Goal: Connect with others: Participate in discussion

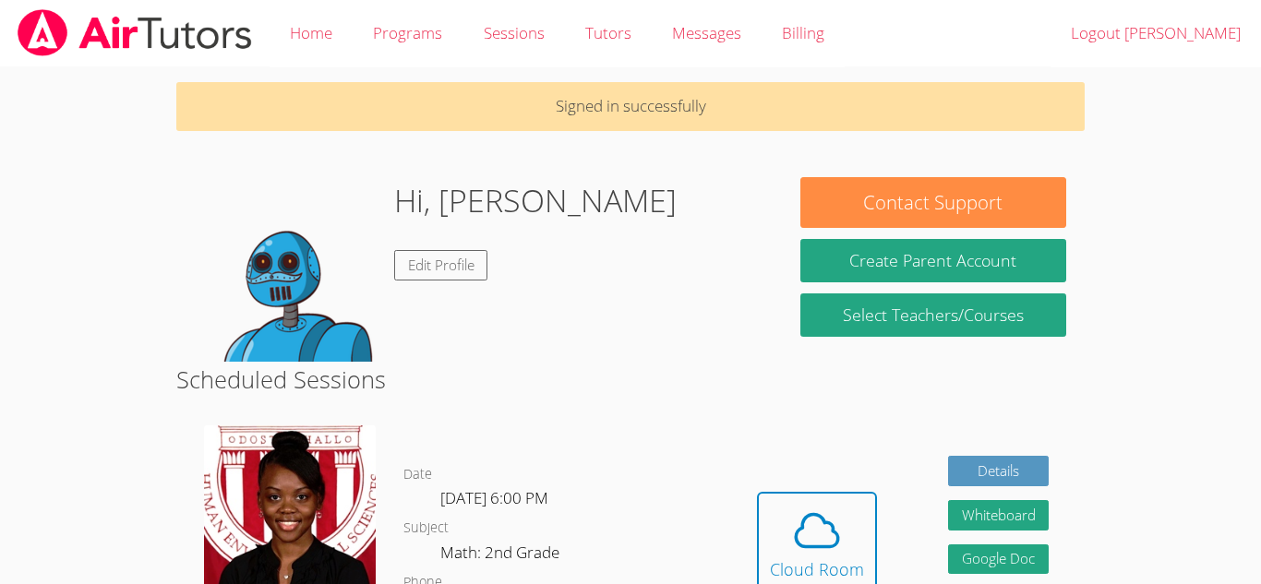
click at [481, 282] on div "Hi, [PERSON_NAME] Edit Profile" at bounding box center [535, 269] width 283 height 185
click at [770, 565] on div "Cloud Room" at bounding box center [817, 570] width 94 height 26
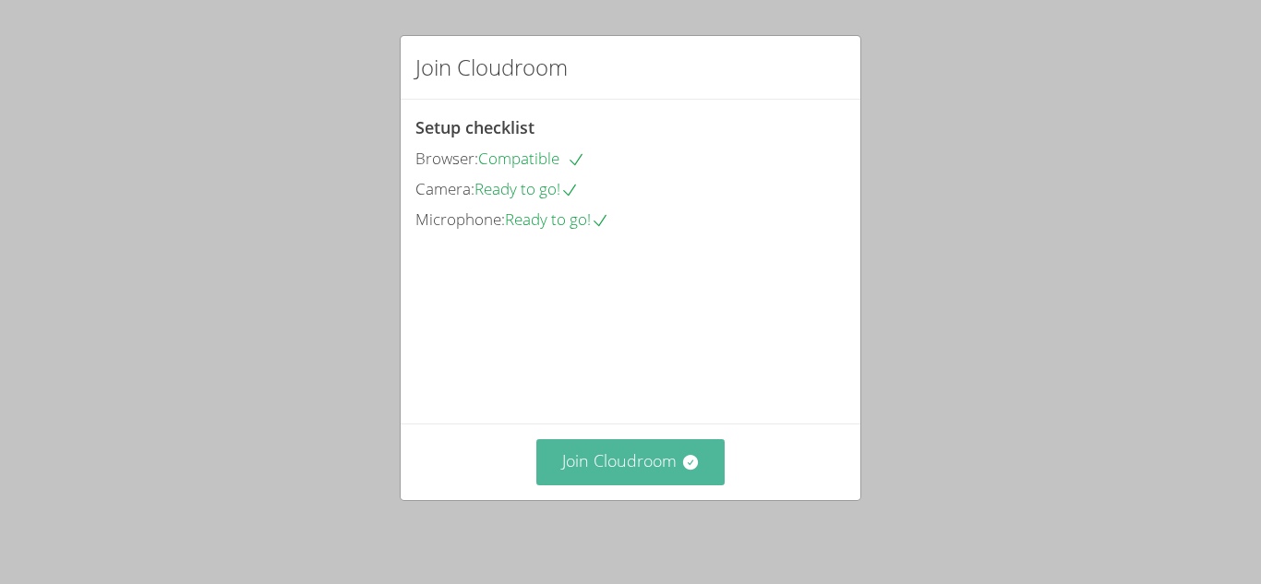
click at [645, 450] on button "Join Cloudroom" at bounding box center [630, 461] width 189 height 45
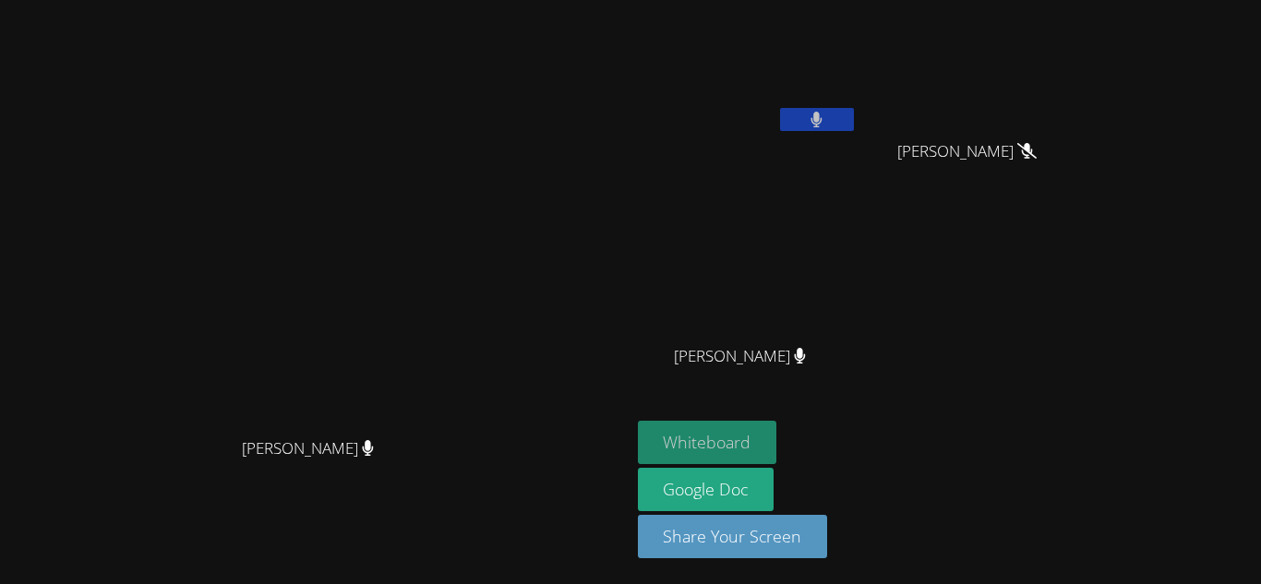
click at [860, 451] on div "Whiteboard Google Doc Share Your Screen" at bounding box center [861, 497] width 447 height 152
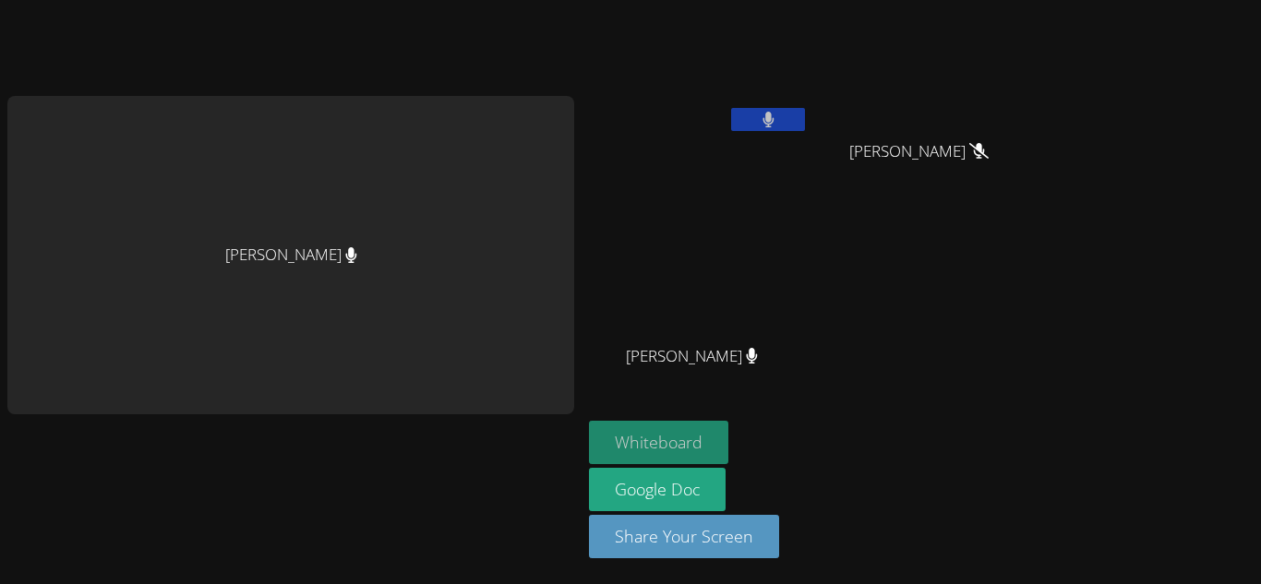
click at [691, 441] on button "Whiteboard" at bounding box center [658, 442] width 139 height 43
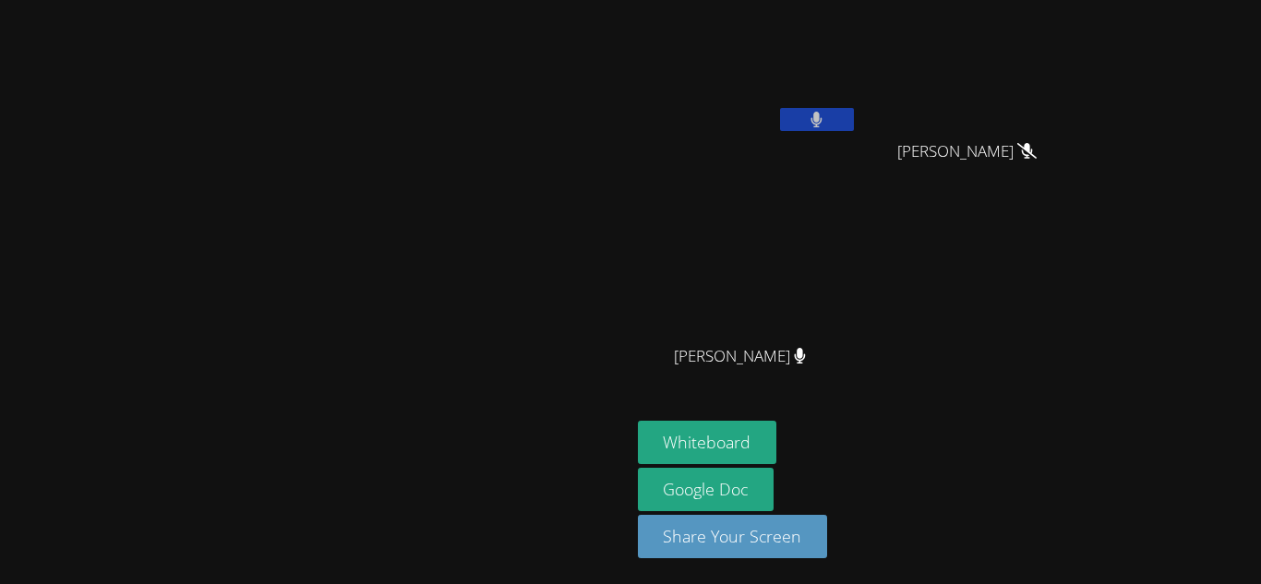
click at [858, 21] on video at bounding box center [748, 69] width 220 height 124
click at [858, 106] on video at bounding box center [748, 69] width 220 height 124
click at [854, 114] on button at bounding box center [817, 119] width 74 height 23
click at [826, 114] on icon at bounding box center [816, 120] width 19 height 16
click at [401, 90] on video at bounding box center [314, 255] width 277 height 346
